Goal: Task Accomplishment & Management: Manage account settings

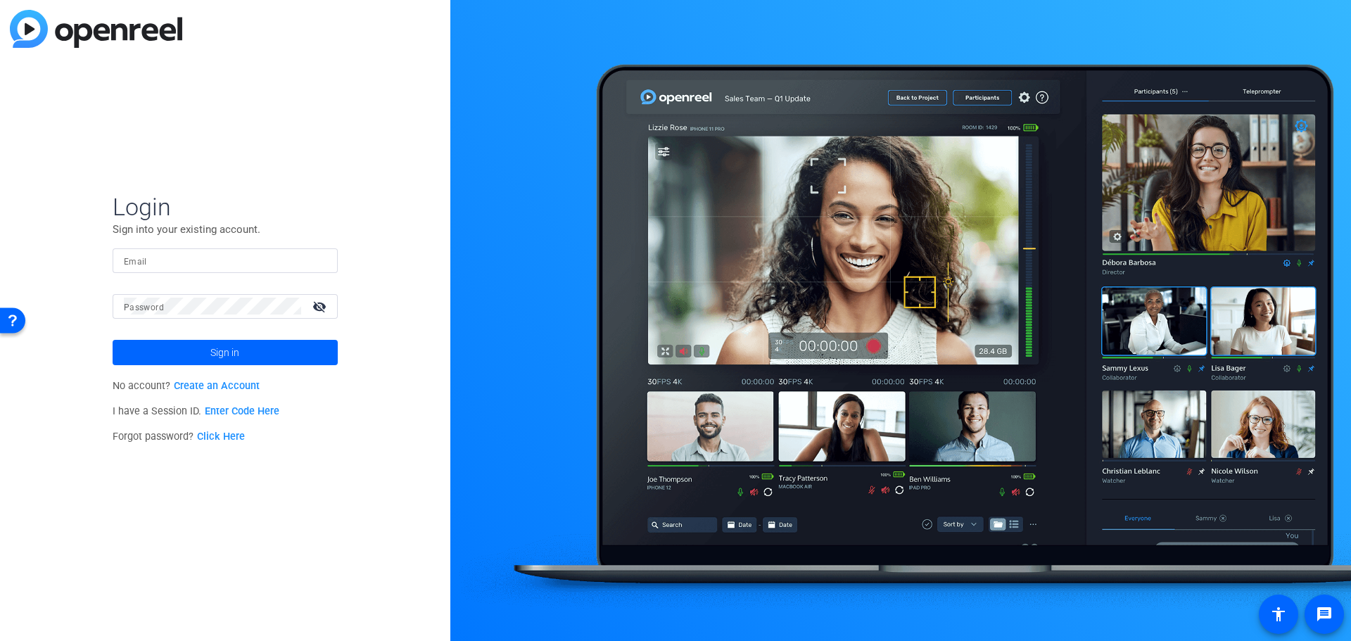
click at [186, 259] on input "Email" at bounding box center [225, 260] width 203 height 17
type input "[PERSON_NAME][EMAIL_ADDRESS][DOMAIN_NAME]"
click at [289, 177] on div "Login Sign into your existing account. Email jeanettv@glcu.org Password visibil…" at bounding box center [225, 320] width 450 height 641
drag, startPoint x: 220, startPoint y: 258, endPoint x: 15, endPoint y: 242, distance: 206.1
click at [15, 242] on div "Login Sign into your existing account. Email jeanettv@glcu.org Password visibil…" at bounding box center [225, 320] width 450 height 641
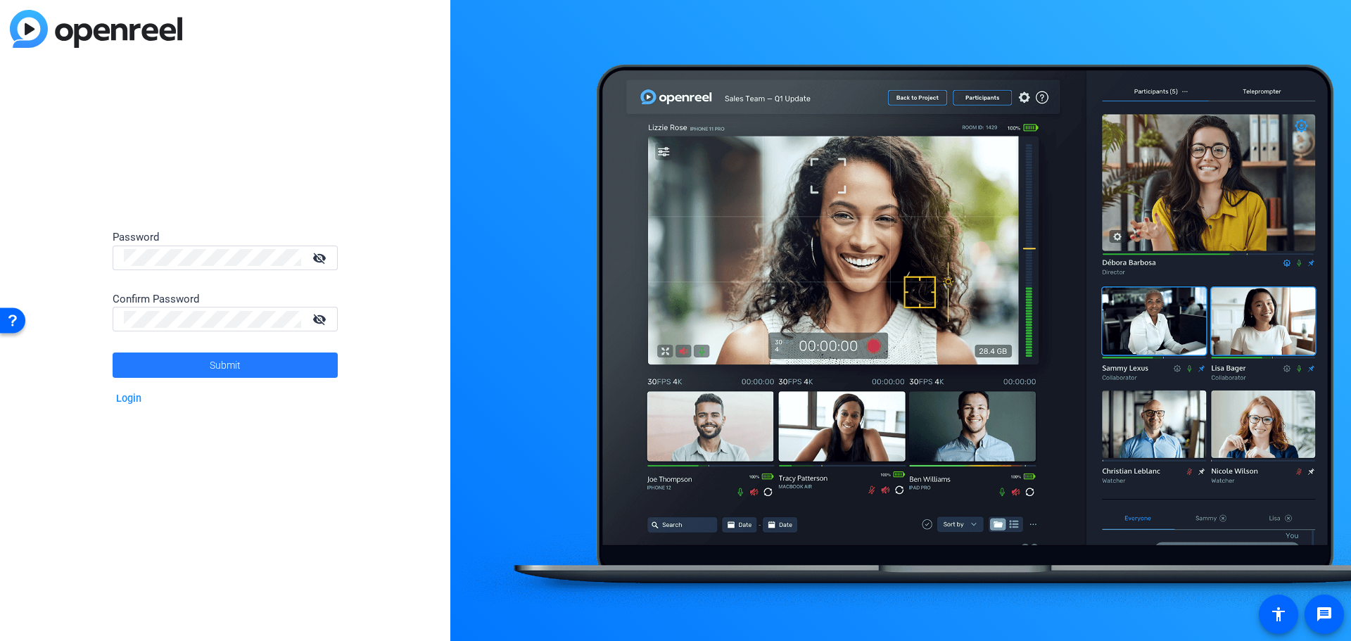
click at [253, 367] on span at bounding box center [225, 365] width 225 height 34
click at [255, 362] on span at bounding box center [225, 365] width 225 height 34
click at [288, 361] on span at bounding box center [225, 365] width 225 height 34
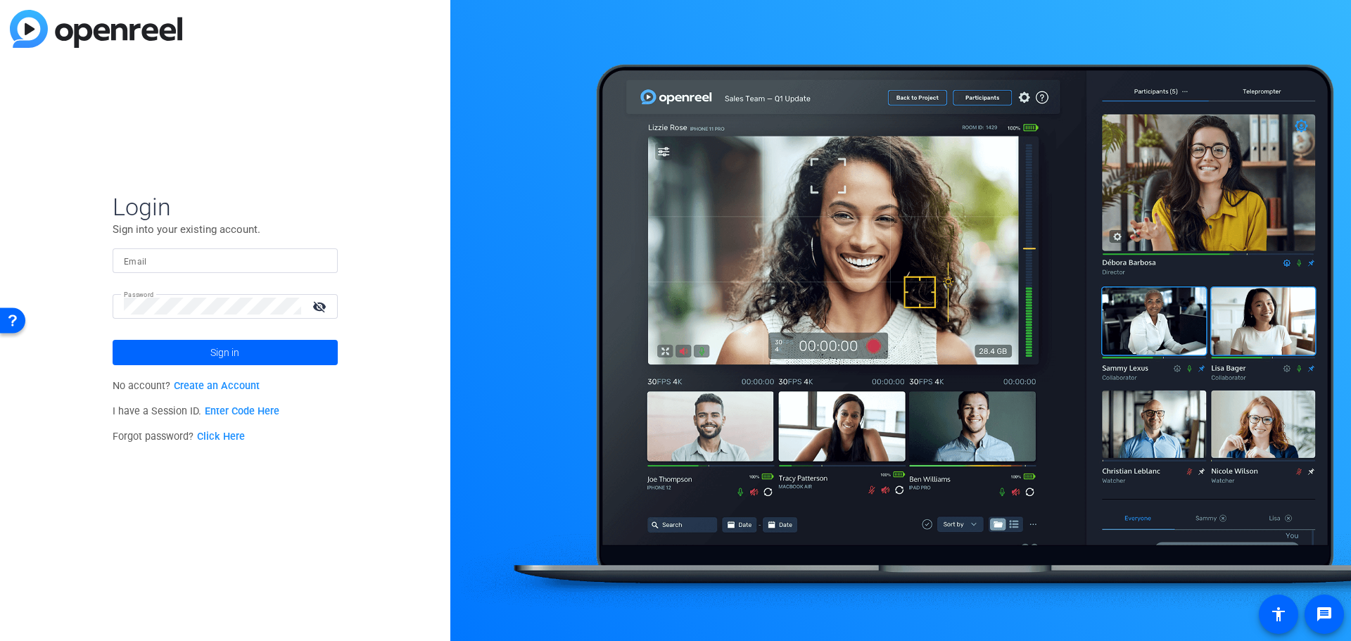
type input "jeanettv@glcu.org"
click at [253, 354] on span at bounding box center [225, 353] width 225 height 34
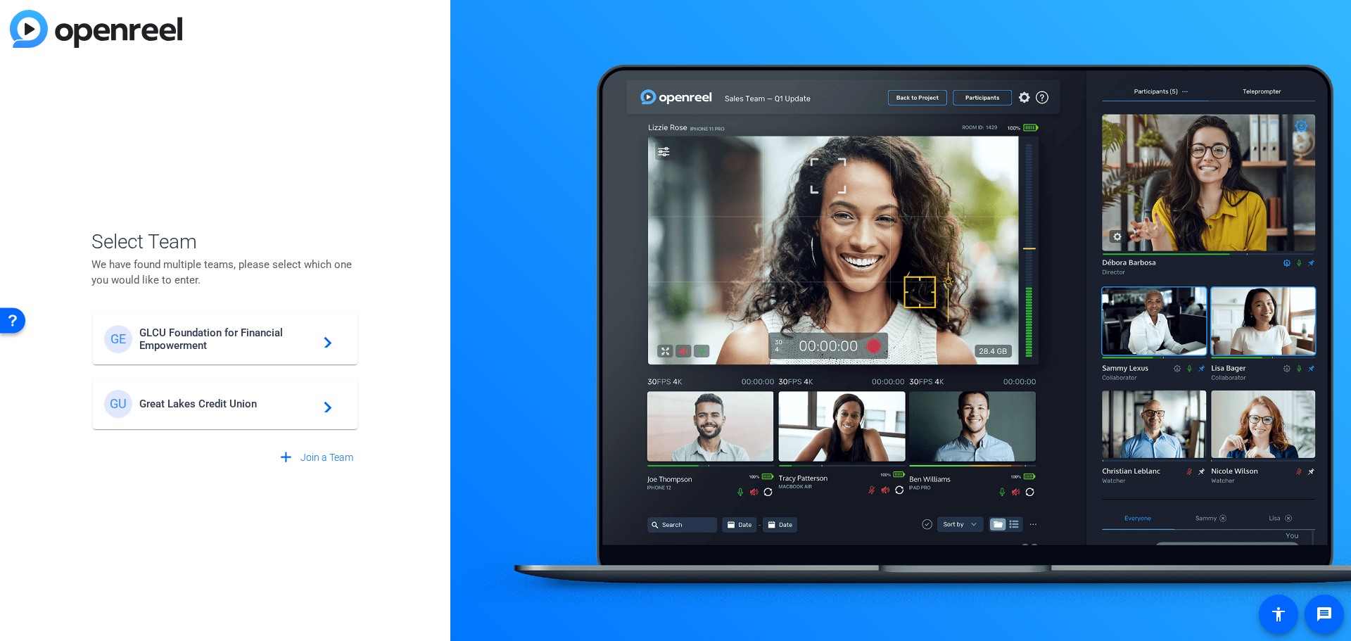
click at [253, 354] on mat-card-content "GE GLCU Foundation for Financial Empowerment navigate_next" at bounding box center [225, 339] width 265 height 51
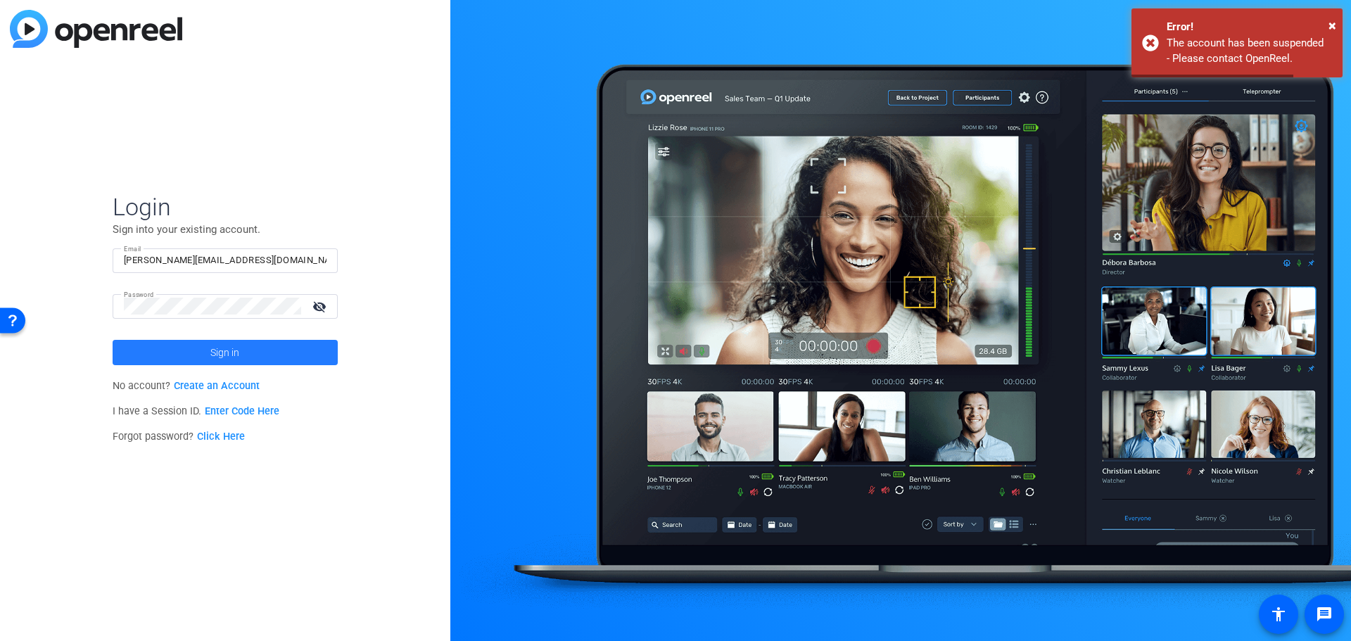
click at [297, 346] on span at bounding box center [225, 353] width 225 height 34
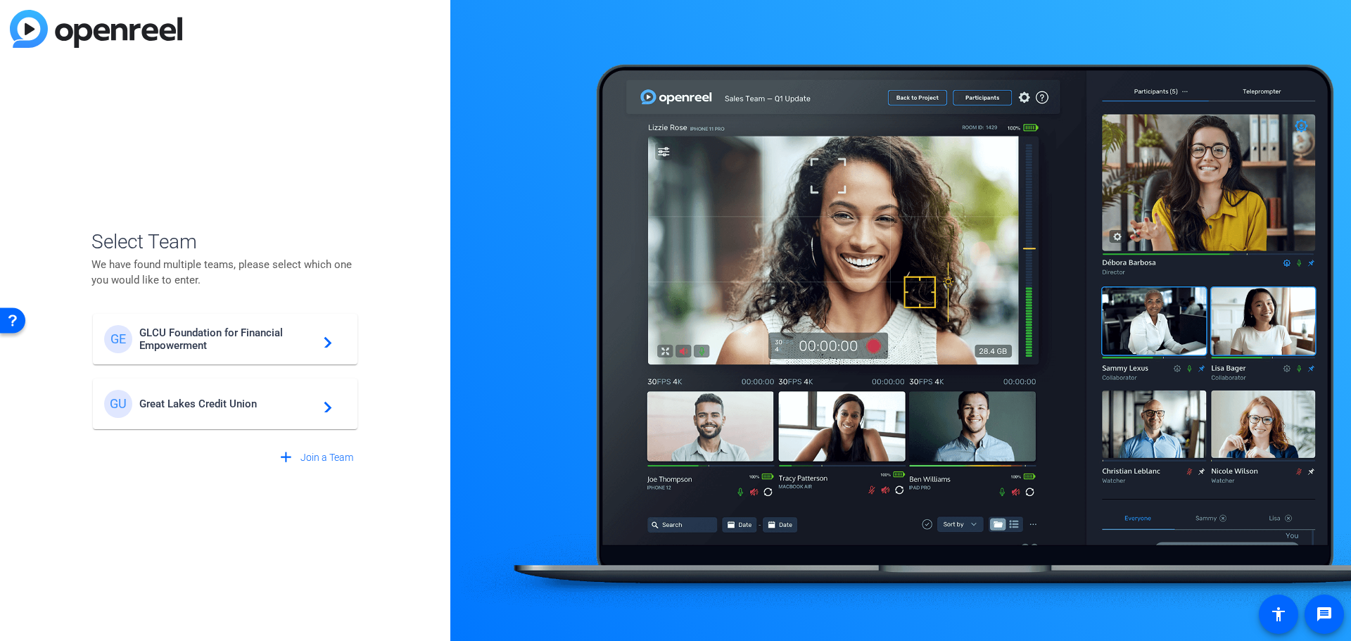
click at [334, 343] on div "GE GLCU Foundation for Financial Empowerment navigate_next" at bounding box center [225, 339] width 242 height 28
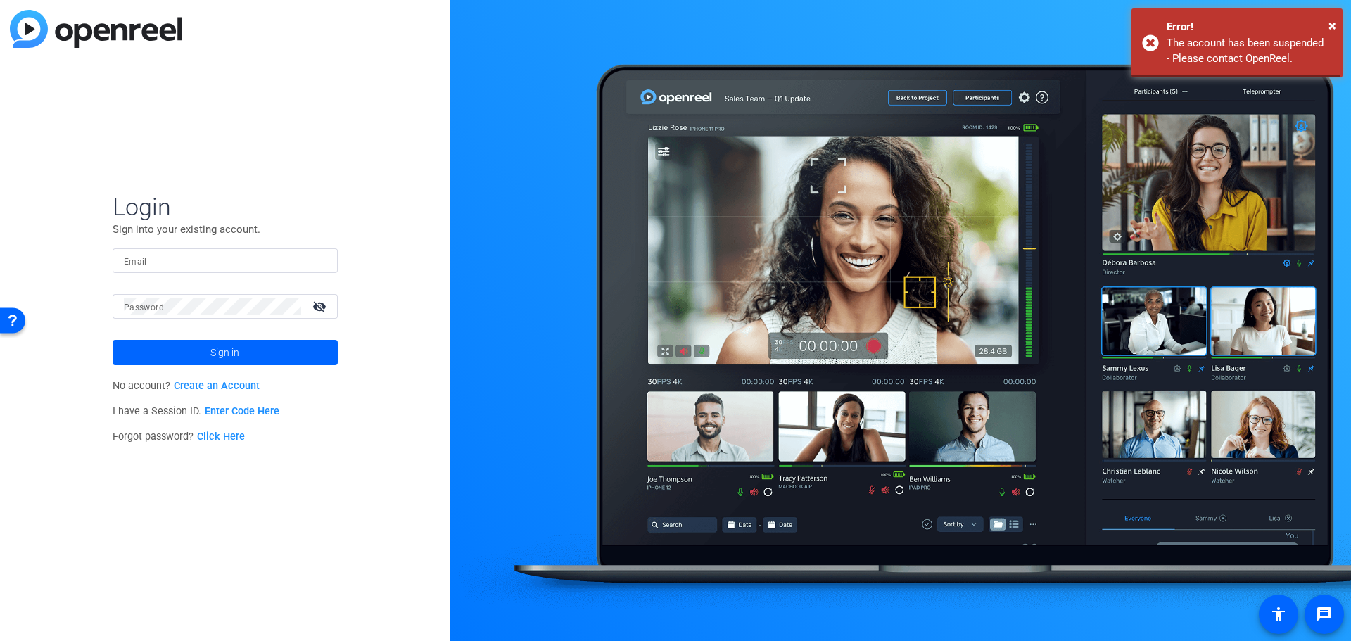
type input "jeanettv@glcu.org"
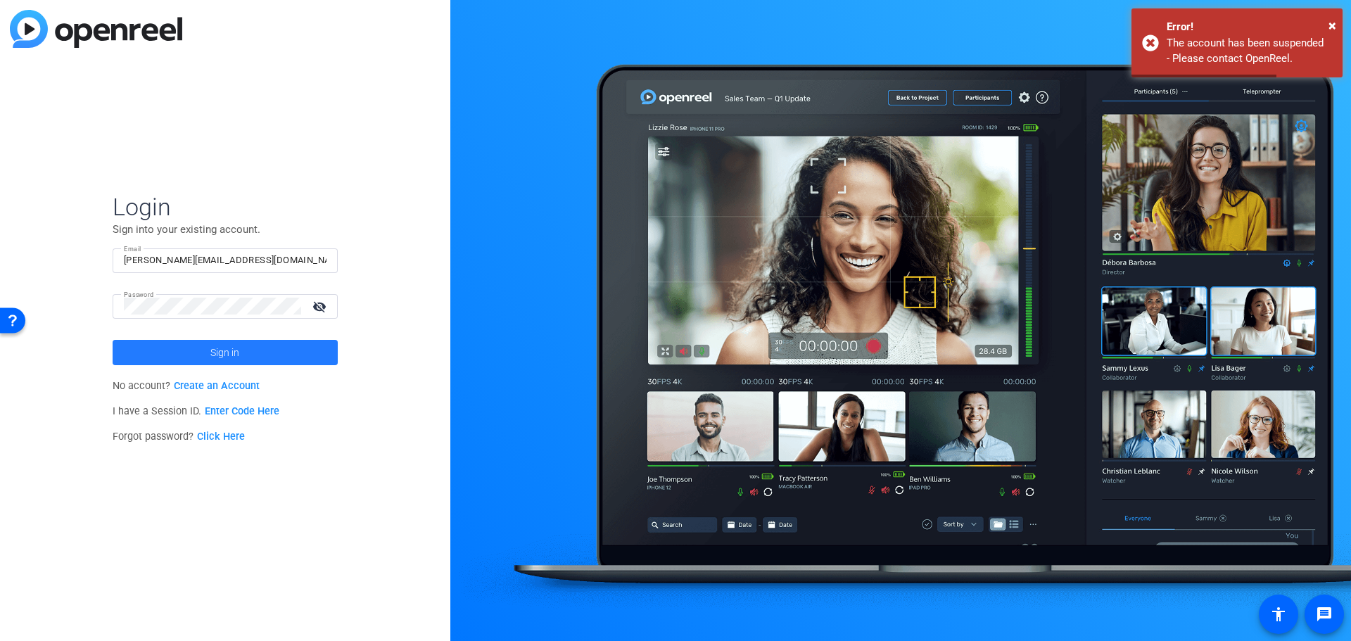
click at [309, 347] on span at bounding box center [225, 353] width 225 height 34
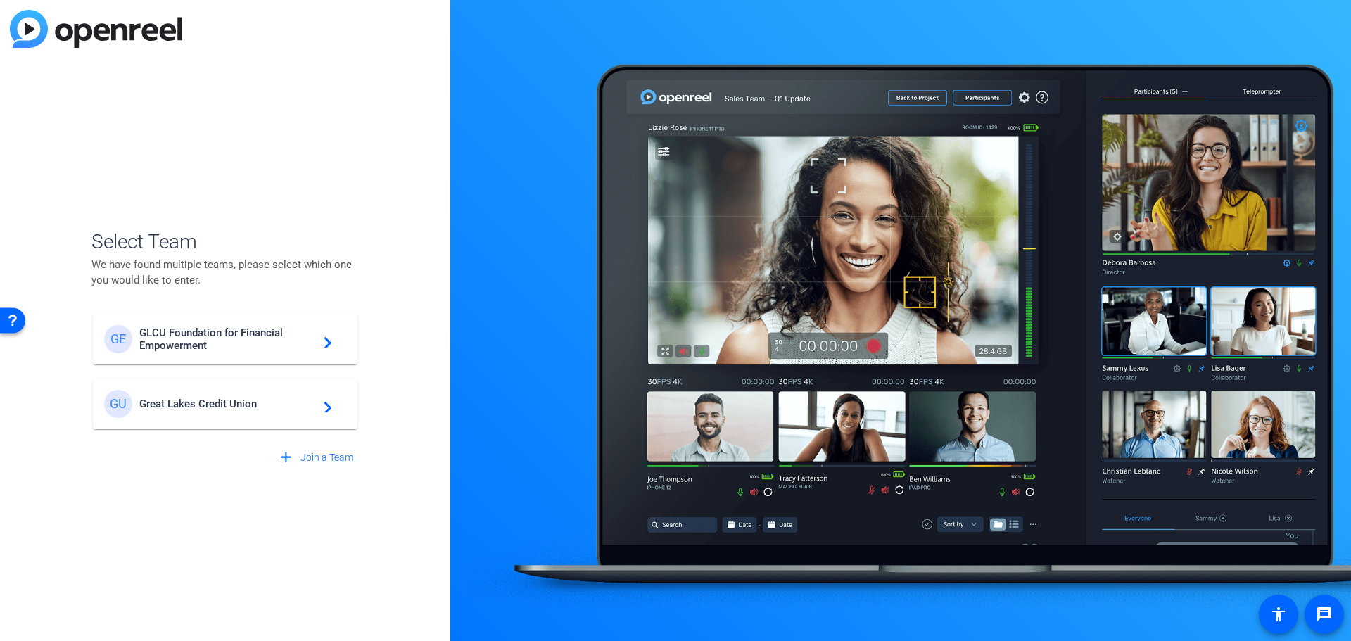
click at [180, 350] on span "GLCU Foundation for Financial Empowerment" at bounding box center [227, 339] width 176 height 25
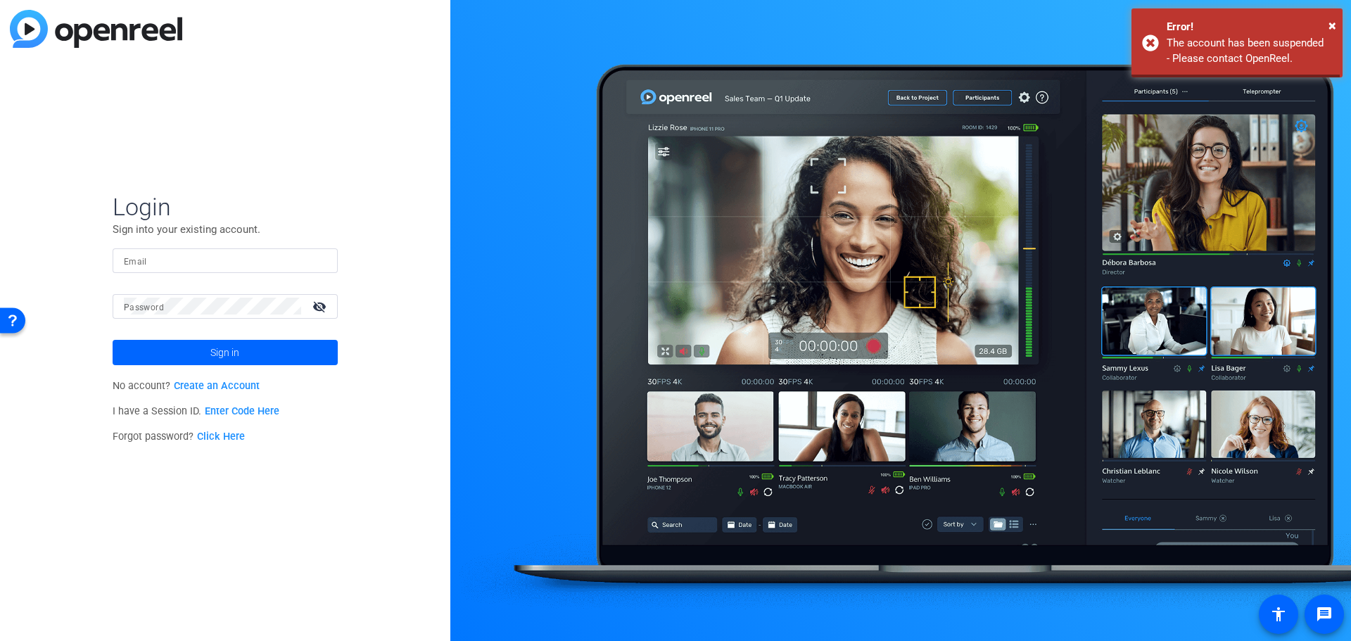
type input "jeanettv@glcu.org"
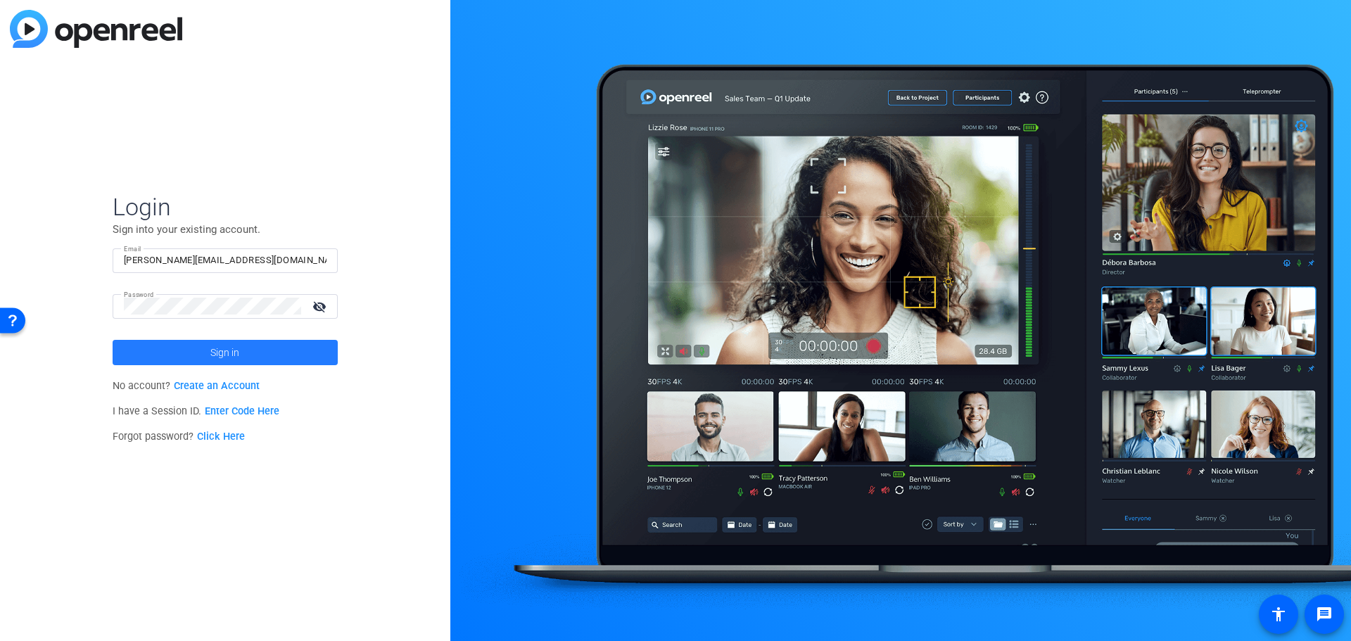
click at [290, 351] on span at bounding box center [225, 353] width 225 height 34
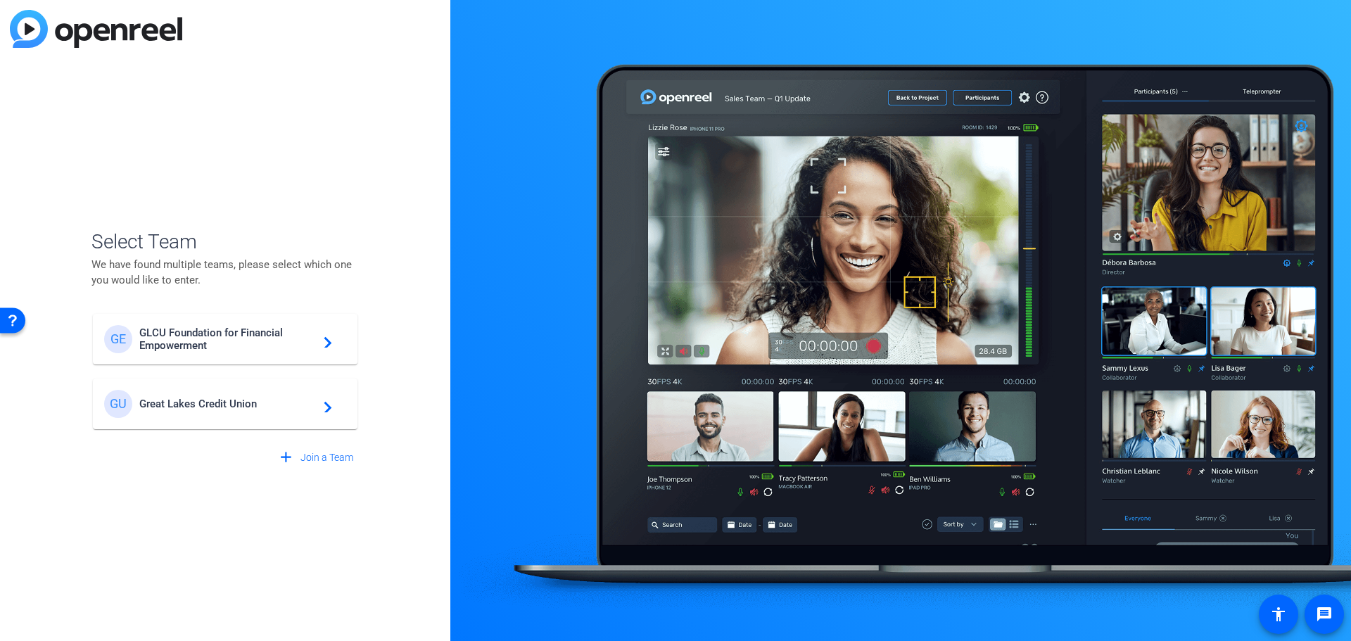
click at [204, 402] on span "Great Lakes Credit Union" at bounding box center [227, 404] width 176 height 13
